Goal: Navigation & Orientation: Understand site structure

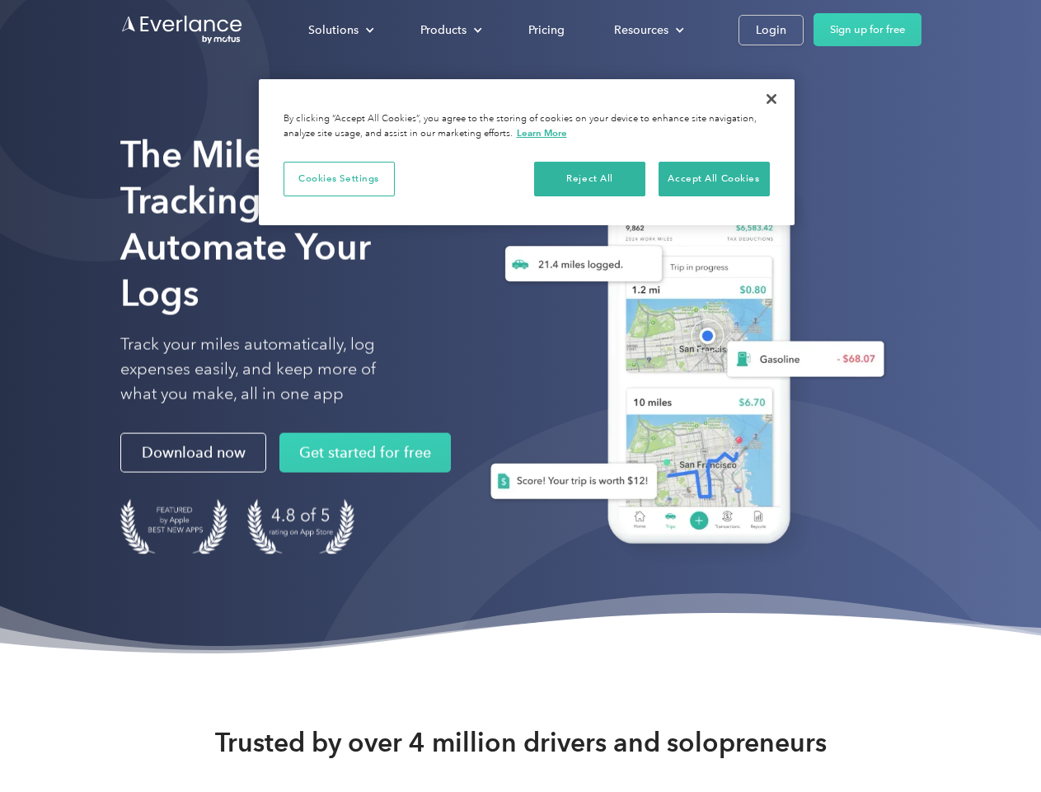
click at [341, 30] on div "Solutions" at bounding box center [333, 30] width 50 height 21
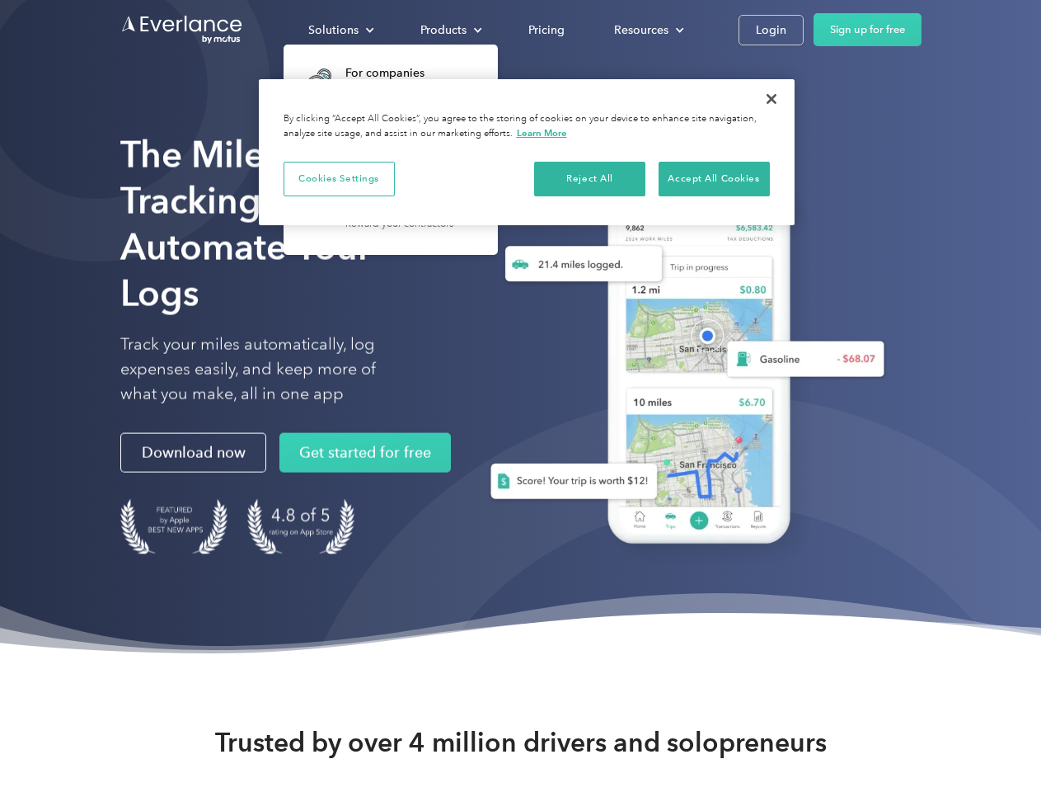
click at [449, 30] on div "Products" at bounding box center [444, 30] width 46 height 21
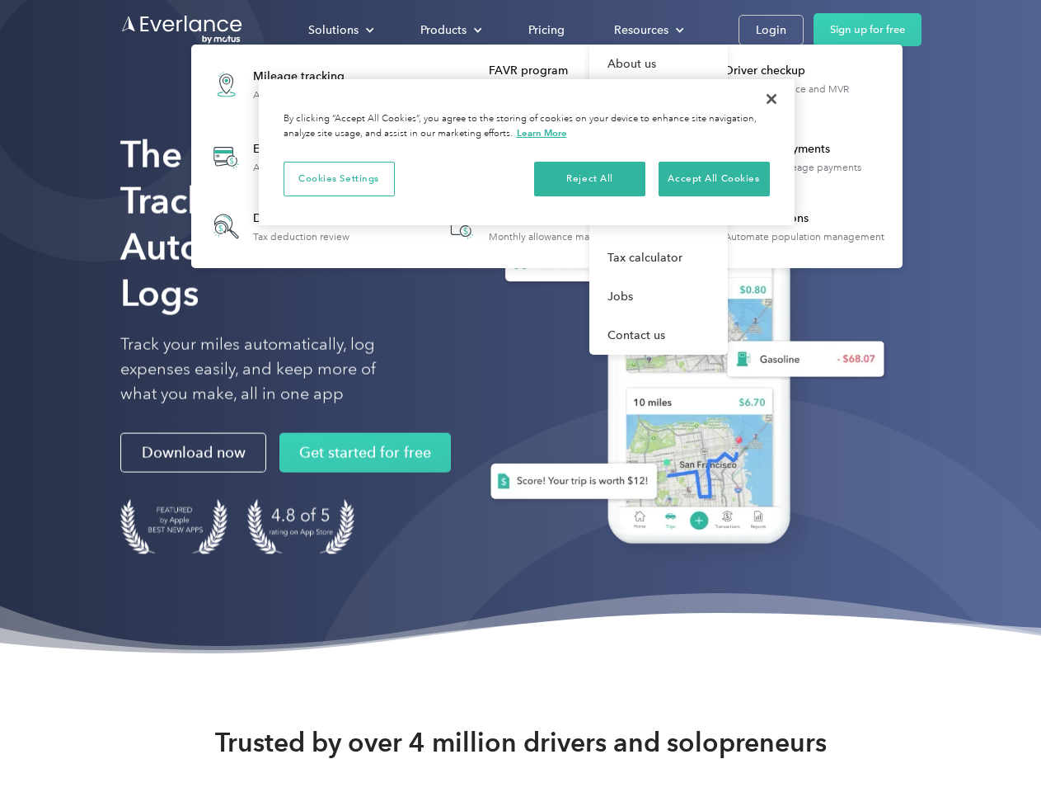
click at [647, 30] on div "Resources" at bounding box center [641, 30] width 54 height 21
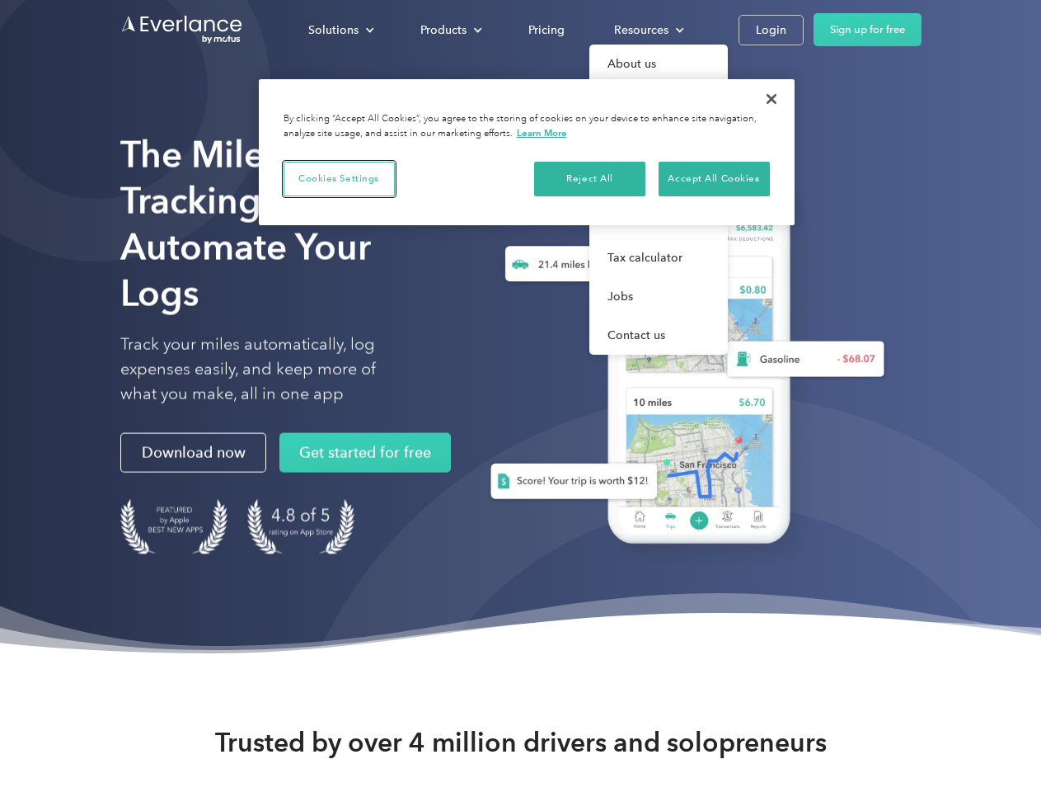
click at [339, 178] on button "Cookies Settings" at bounding box center [339, 179] width 111 height 35
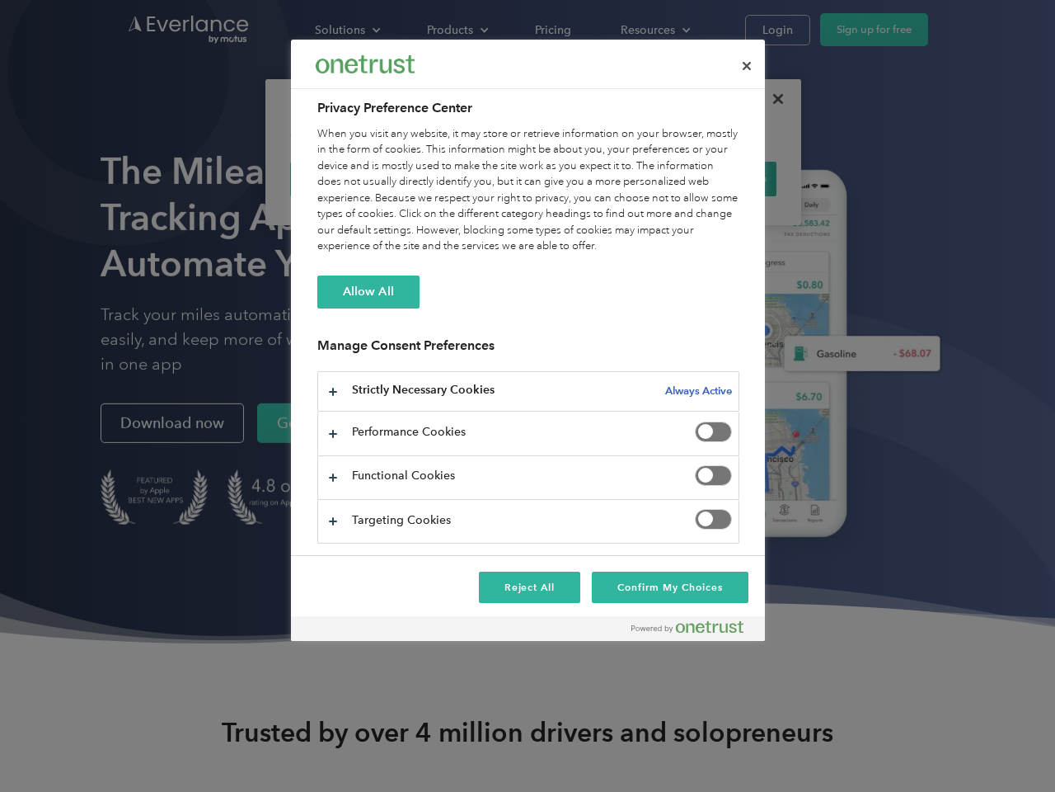
click at [590, 178] on div "When you visit any website, it may store or retrieve information on your browse…" at bounding box center [528, 190] width 422 height 129
click at [714, 178] on div "When you visit any website, it may store or retrieve information on your browse…" at bounding box center [528, 190] width 422 height 129
click at [772, 99] on div at bounding box center [527, 396] width 1055 height 792
